Goal: Transaction & Acquisition: Register for event/course

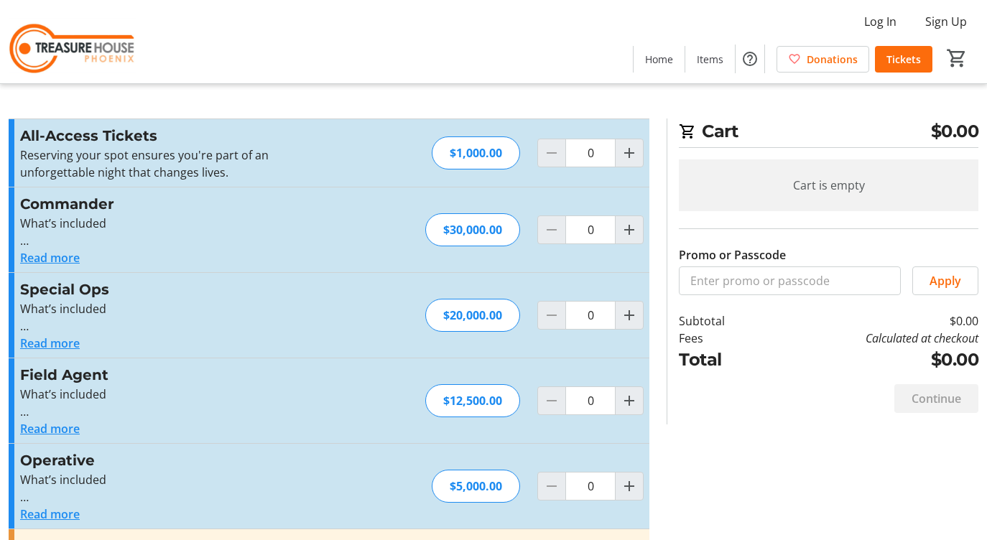
scroll to position [175, 0]
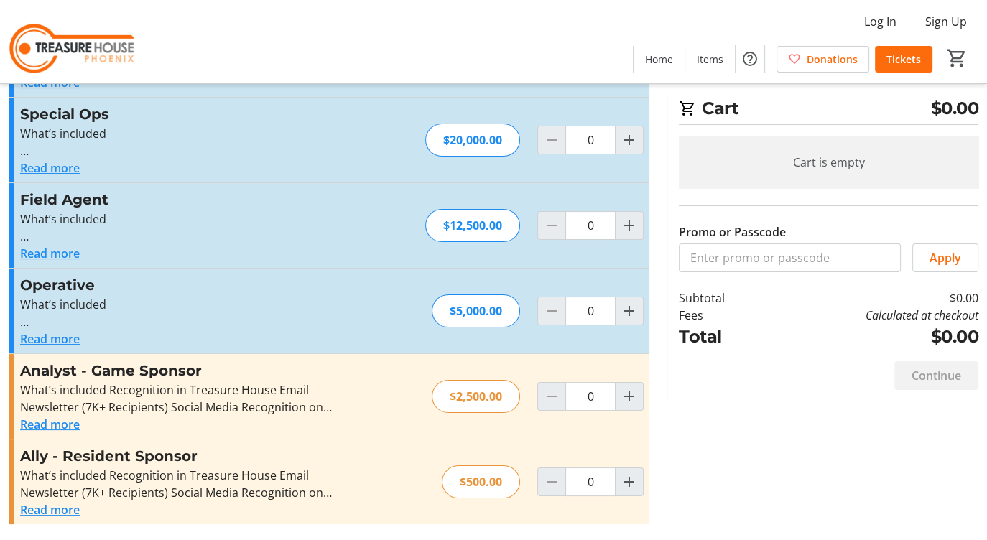
click at [57, 509] on button "Read more" at bounding box center [50, 509] width 60 height 17
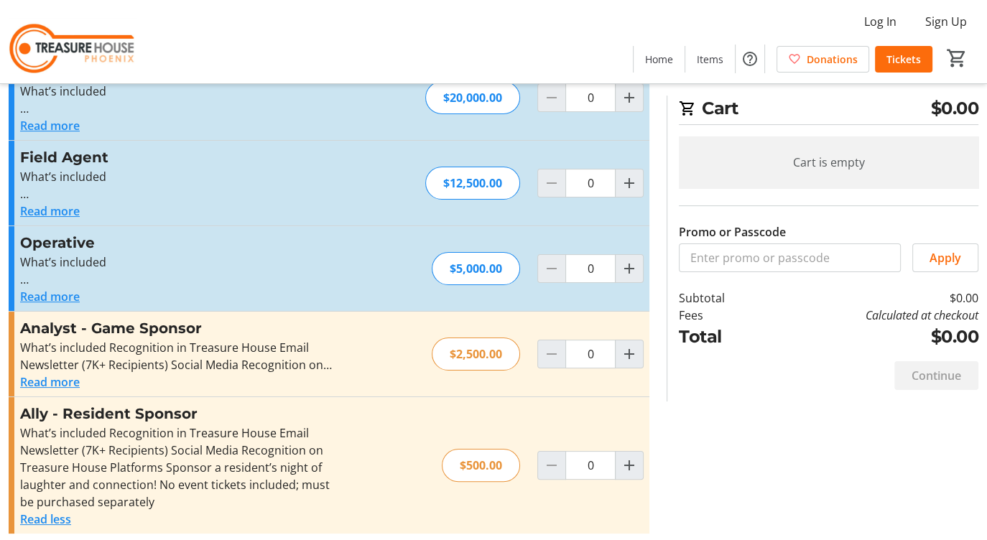
scroll to position [227, 0]
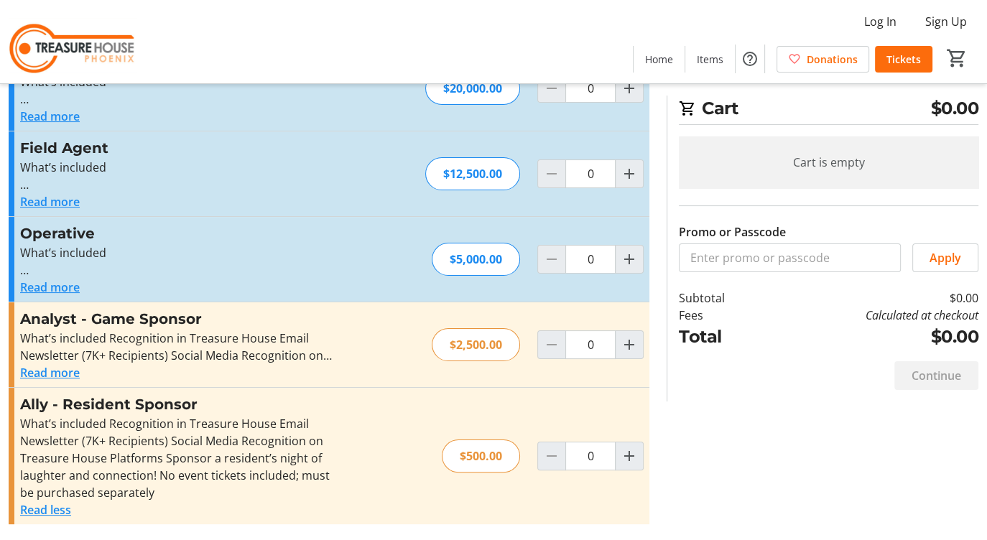
click at [62, 287] on button "Read more" at bounding box center [50, 287] width 60 height 17
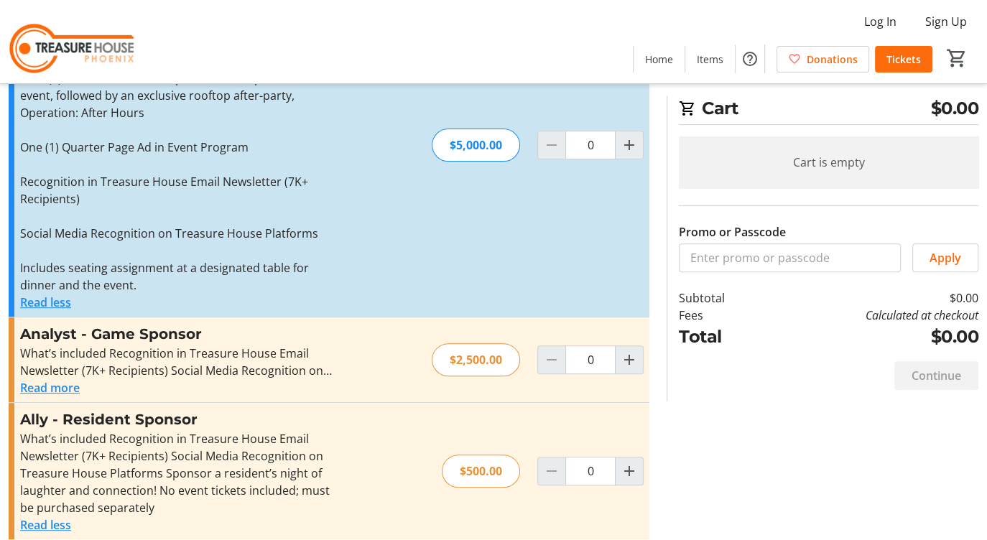
scroll to position [485, 0]
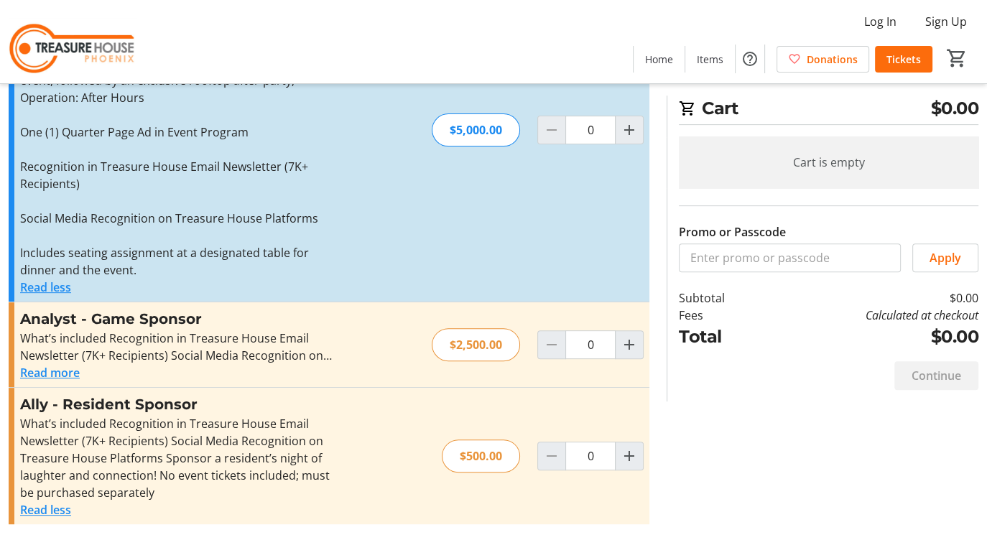
click at [67, 370] on button "Read more" at bounding box center [50, 372] width 60 height 17
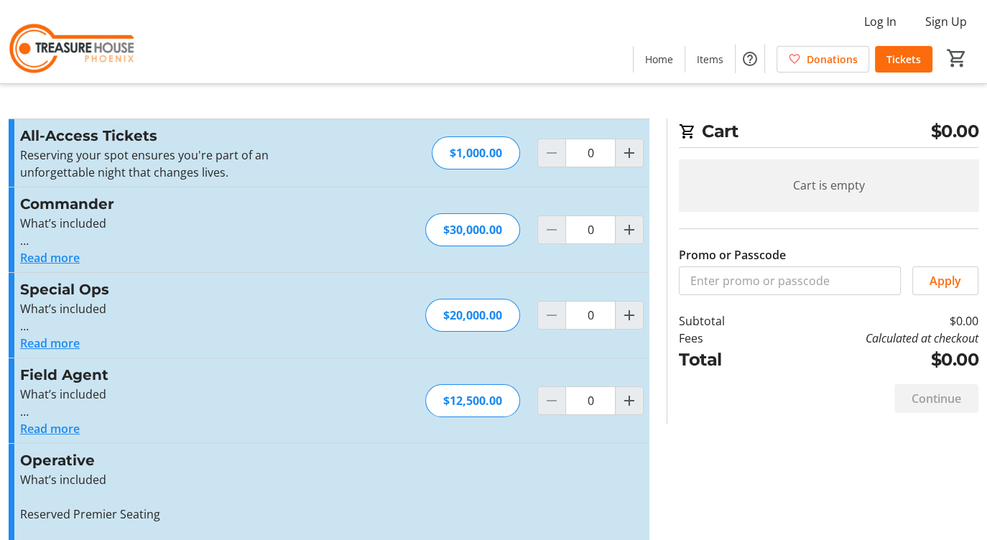
scroll to position [0, 0]
click at [900, 60] on span "Tickets" at bounding box center [903, 59] width 34 height 15
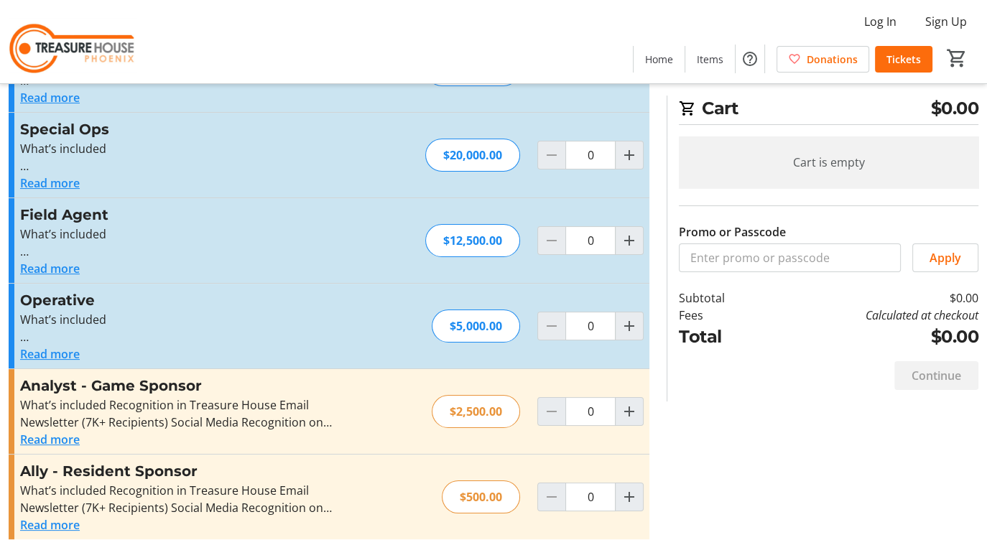
scroll to position [175, 0]
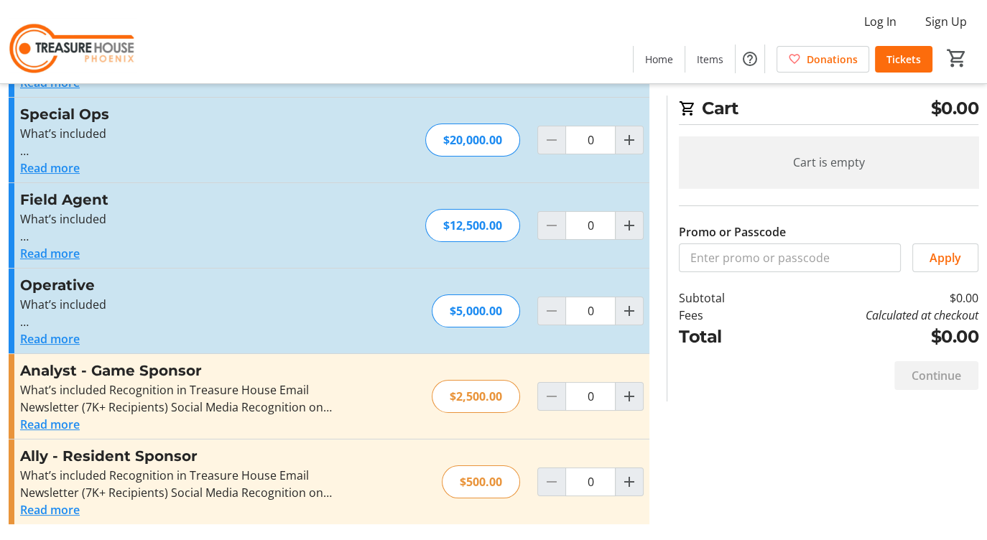
click at [56, 510] on button "Read more" at bounding box center [50, 509] width 60 height 17
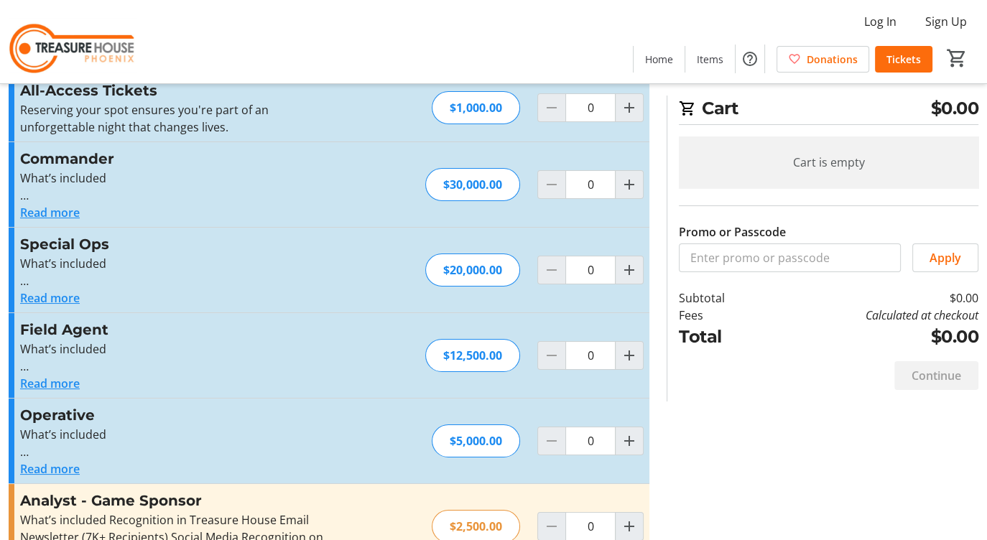
scroll to position [0, 0]
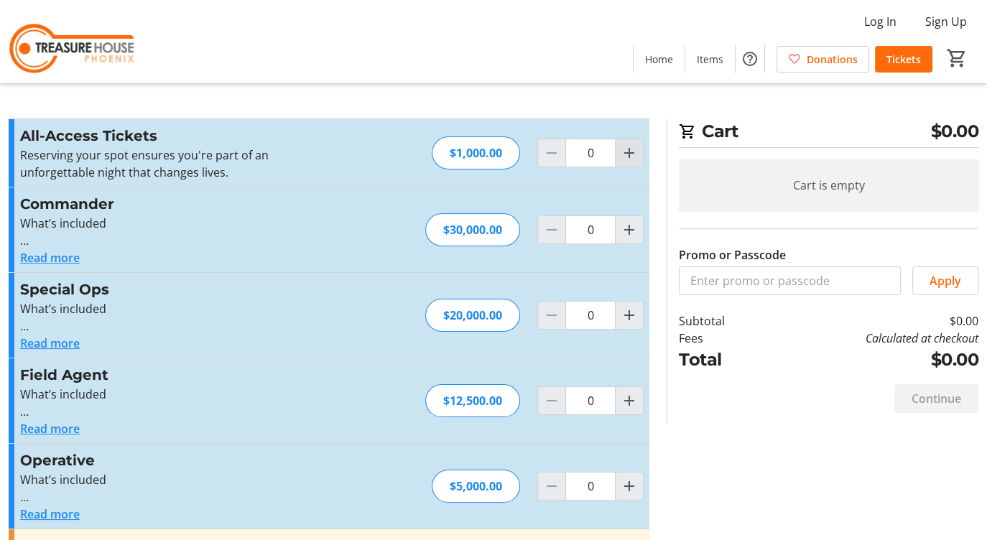
click at [629, 152] on mat-icon "Increment by one" at bounding box center [628, 152] width 17 height 17
type input "2"
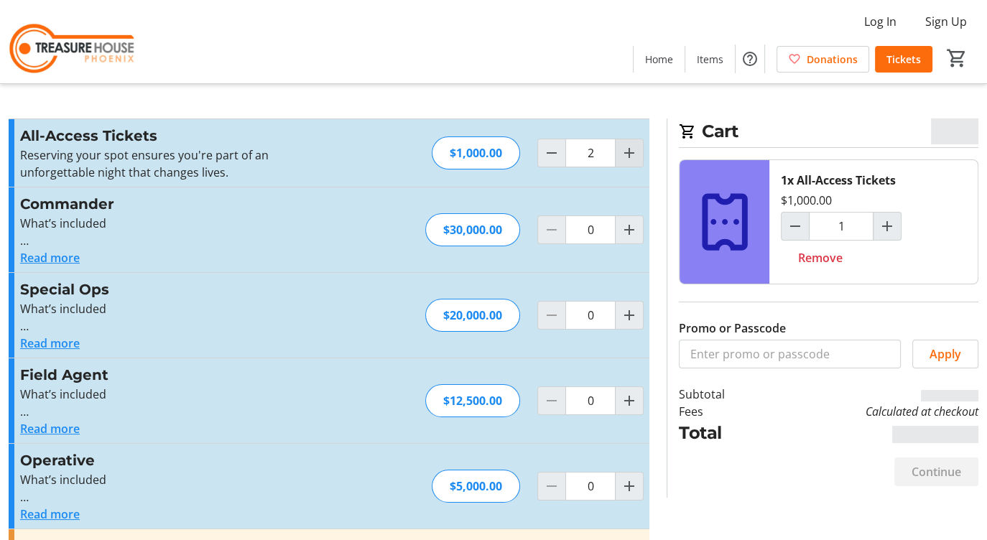
type input "2"
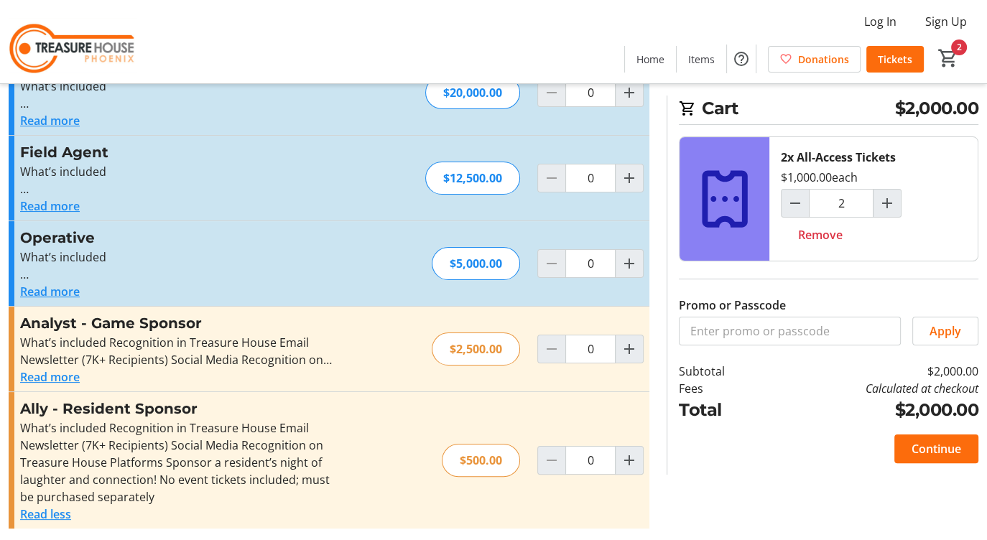
scroll to position [227, 0]
